Goal: Task Accomplishment & Management: Complete application form

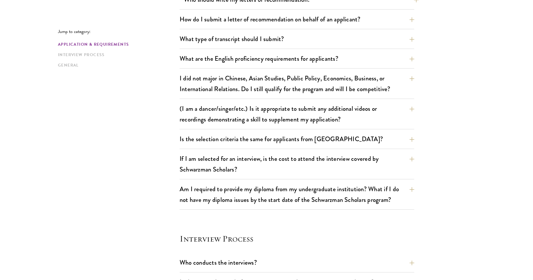
scroll to position [448, 0]
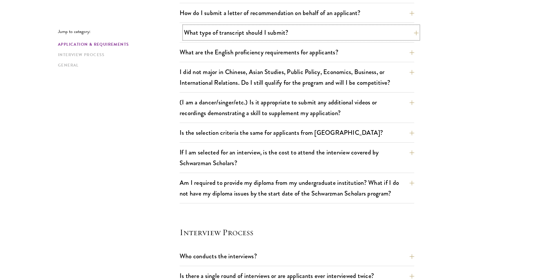
click at [266, 31] on button "What type of transcript should I submit?" at bounding box center [301, 32] width 235 height 13
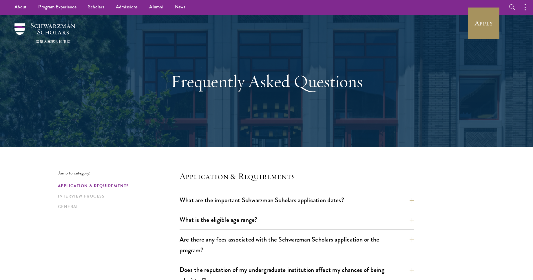
scroll to position [0, 0]
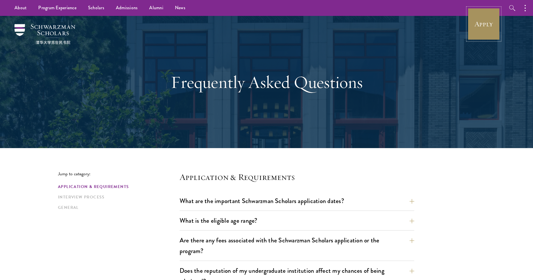
click at [477, 20] on link "Apply" at bounding box center [484, 24] width 32 height 32
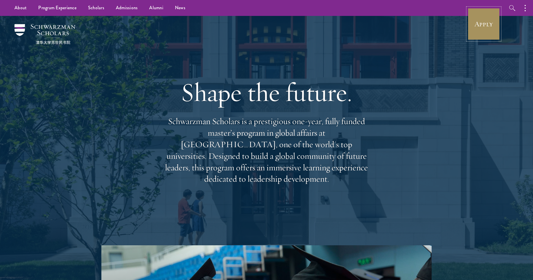
click at [482, 22] on link "Apply" at bounding box center [484, 24] width 32 height 32
